Goal: Transaction & Acquisition: Purchase product/service

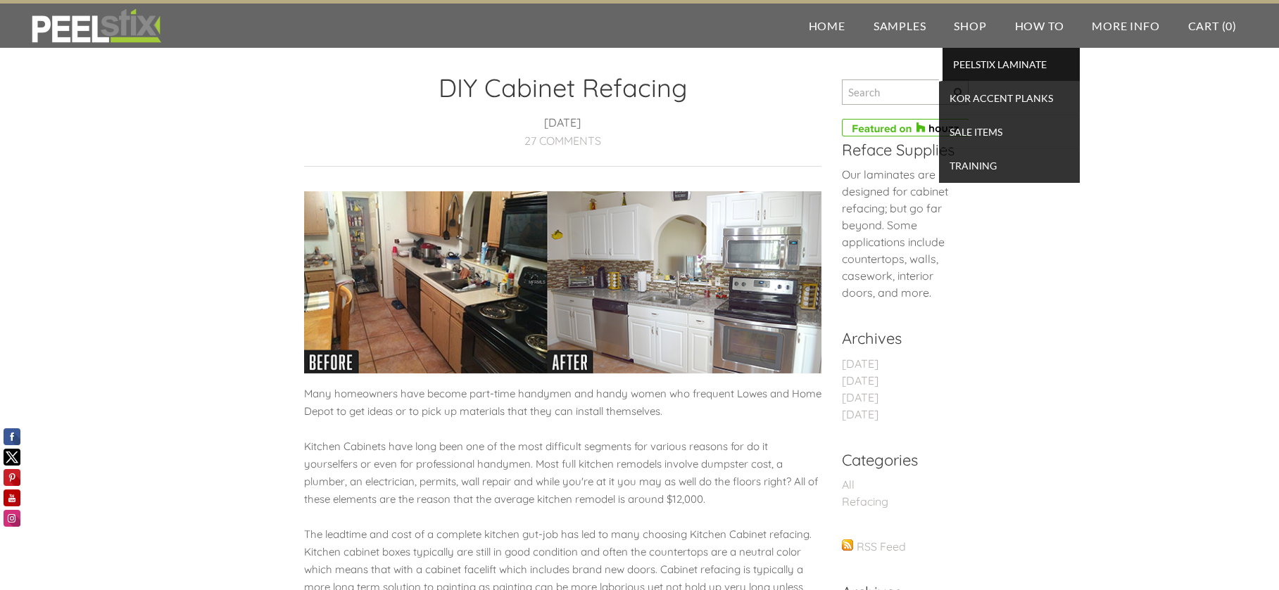
click at [976, 63] on span "PEELSTIX Laminate" at bounding box center [1011, 64] width 130 height 19
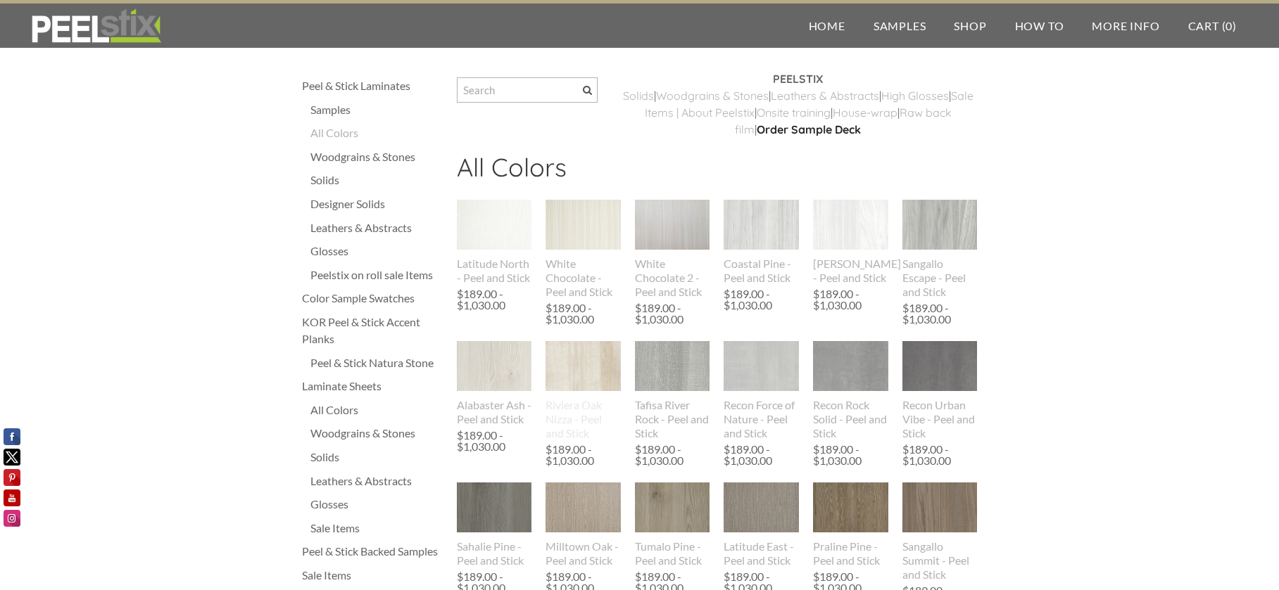
click at [590, 360] on img at bounding box center [582, 366] width 75 height 50
